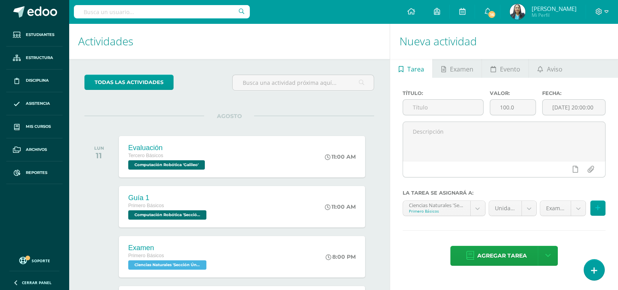
click at [92, 9] on input "text" at bounding box center [162, 11] width 176 height 13
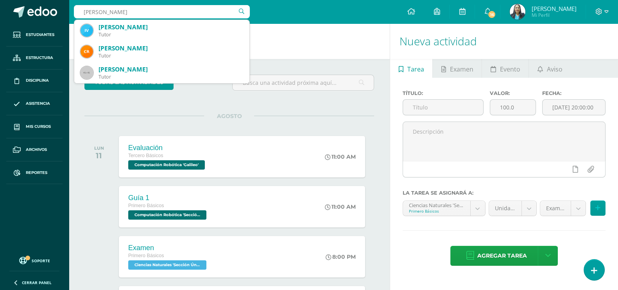
type input "FLAVIANA ZULEYKA"
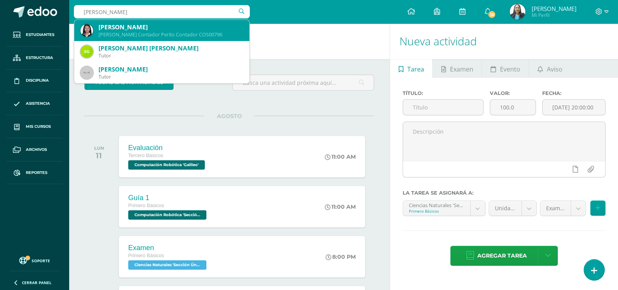
click at [140, 36] on div "Quinto Perito Contador Perito Contador COS00796" at bounding box center [170, 34] width 145 height 7
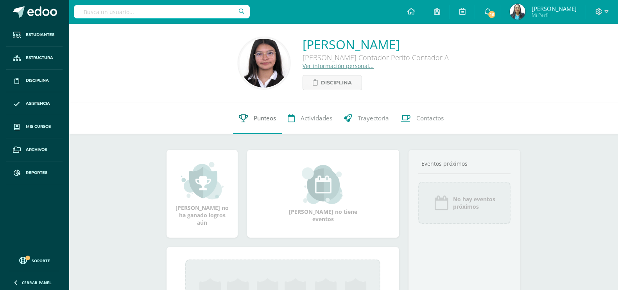
click at [270, 118] on span "Punteos" at bounding box center [265, 118] width 22 height 8
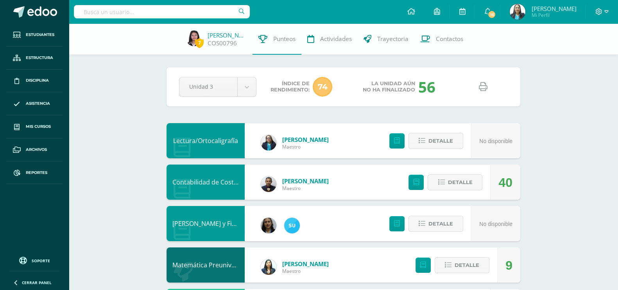
click at [486, 92] on link at bounding box center [483, 87] width 20 height 20
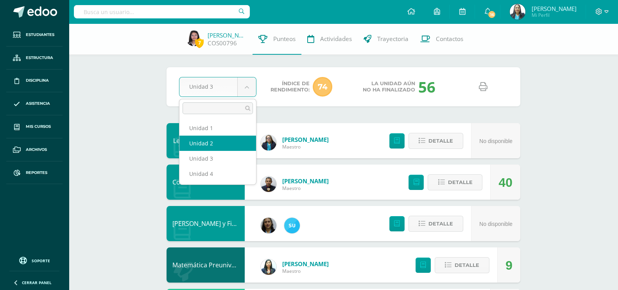
select select "Unidad 2"
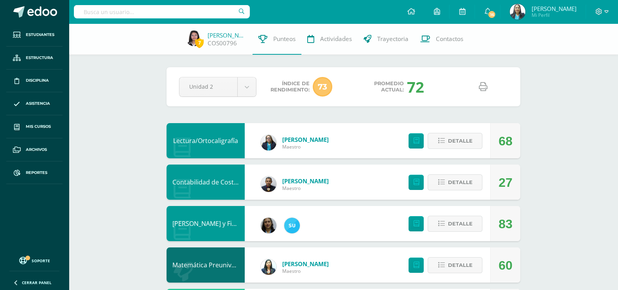
click at [482, 84] on icon at bounding box center [483, 86] width 9 height 9
